Goal: Information Seeking & Learning: Learn about a topic

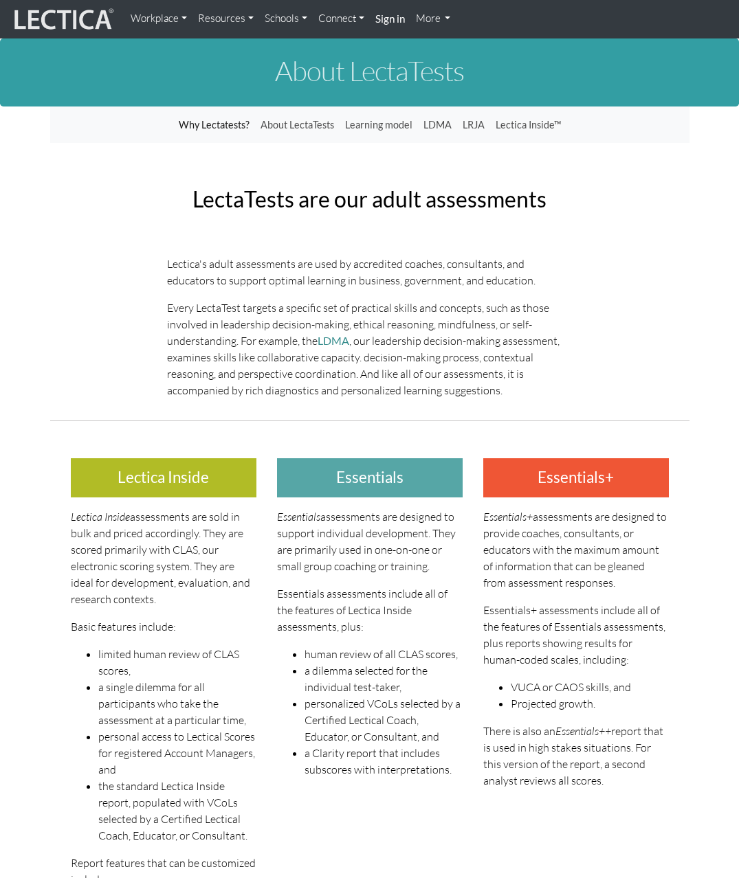
click at [218, 20] on link "Resources" at bounding box center [225, 18] width 67 height 27
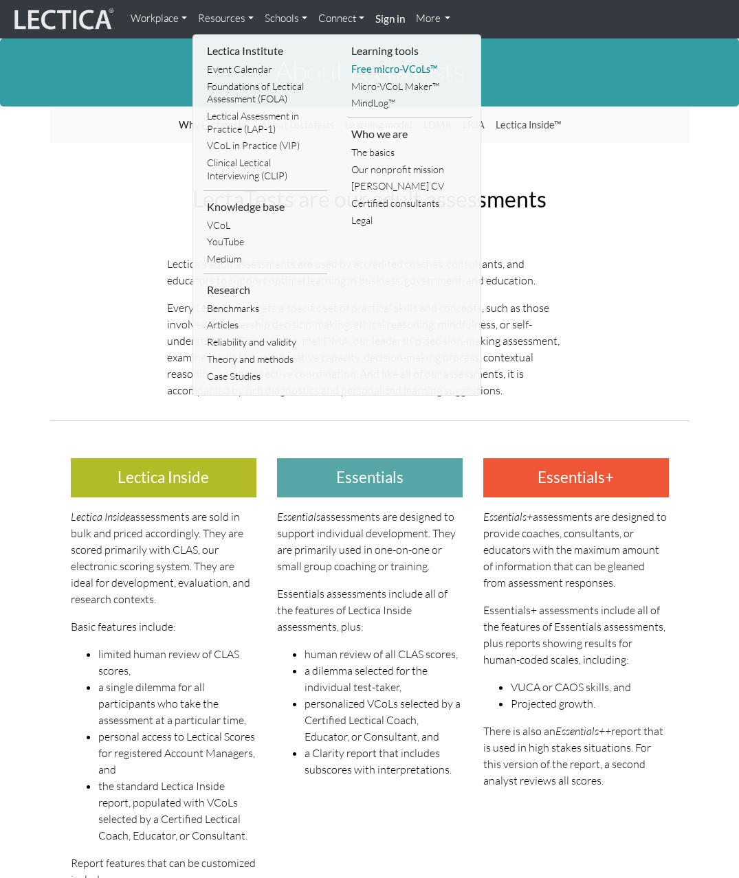
click at [376, 69] on link "Free micro-VCoLs™" at bounding box center [410, 69] width 124 height 17
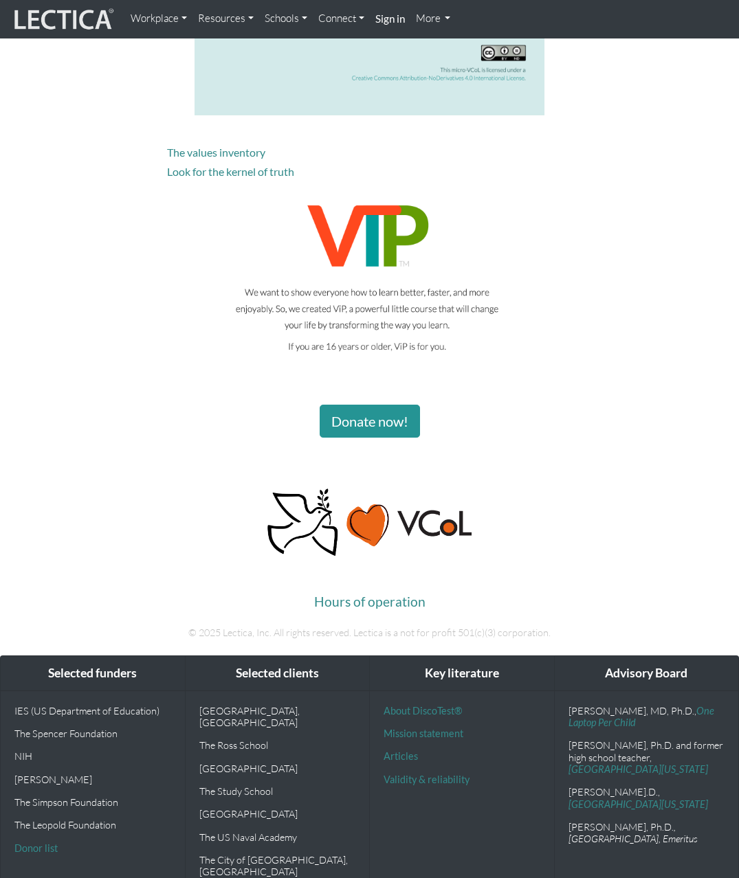
scroll to position [2485, 0]
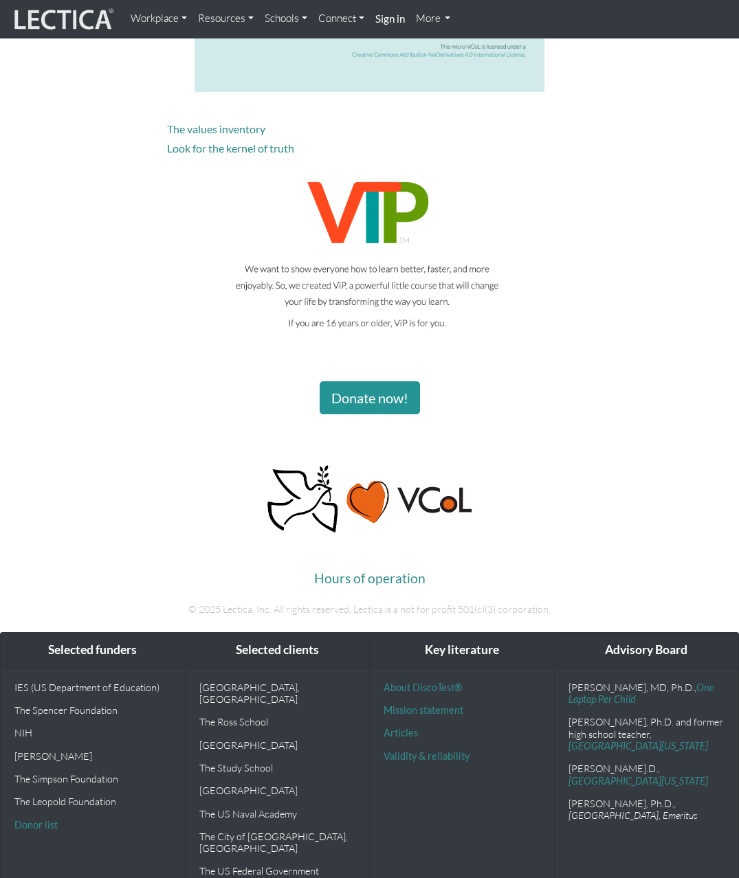
click at [366, 272] on img at bounding box center [369, 254] width 405 height 187
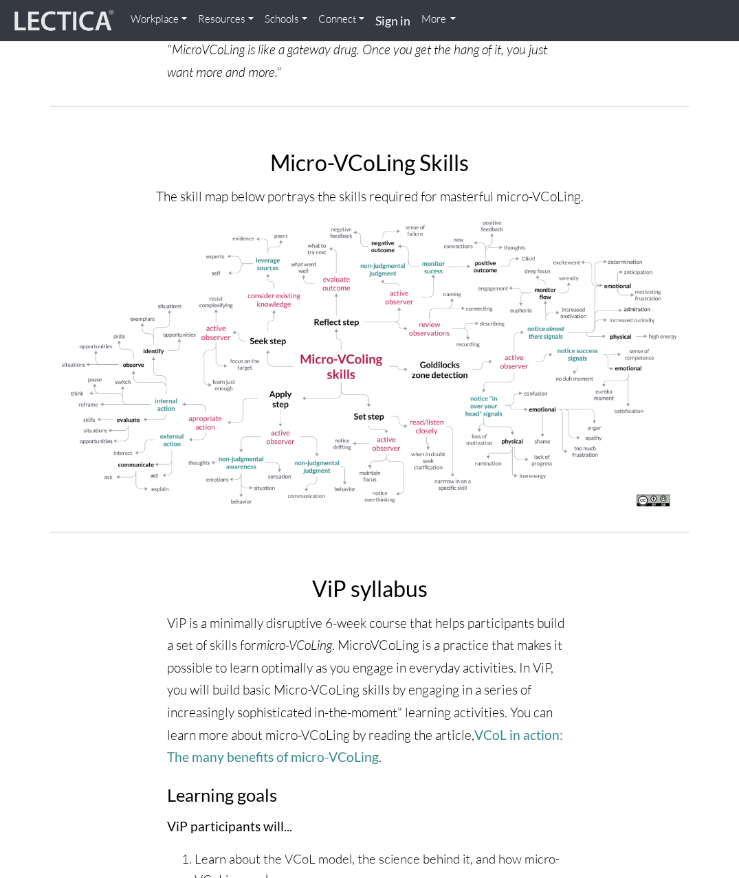
scroll to position [2260, 0]
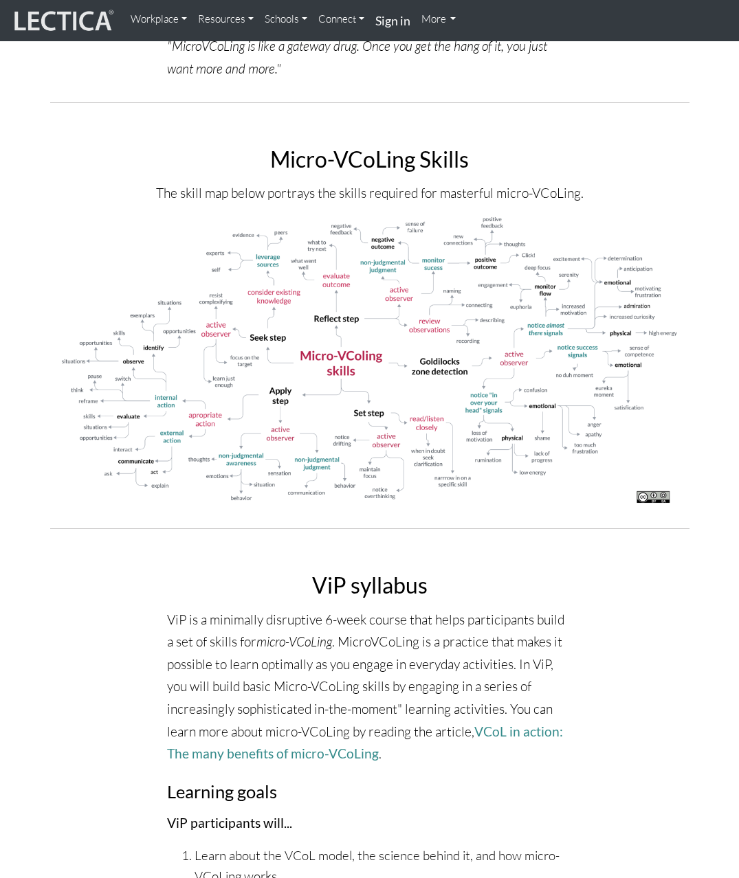
click at [374, 416] on img at bounding box center [369, 361] width 618 height 291
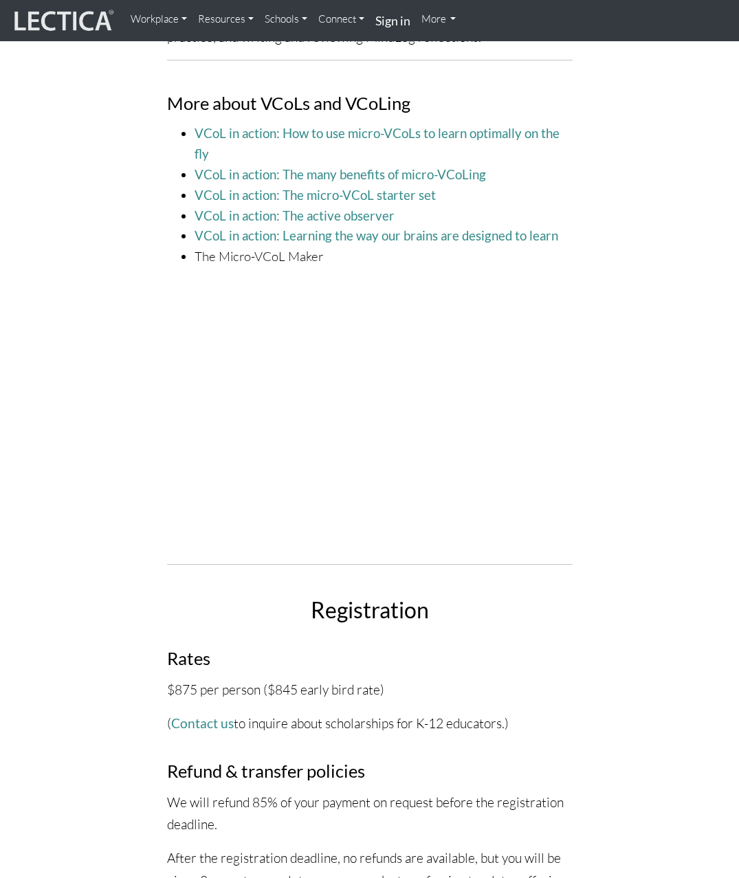
scroll to position [3851, 0]
